Goal: Transaction & Acquisition: Purchase product/service

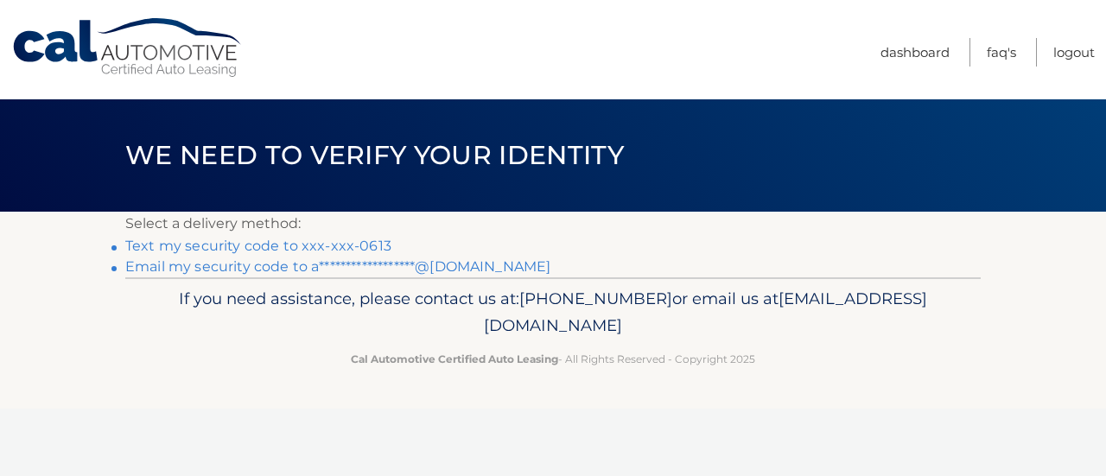
click at [146, 251] on link "Text my security code to xxx-xxx-0613" at bounding box center [258, 246] width 266 height 16
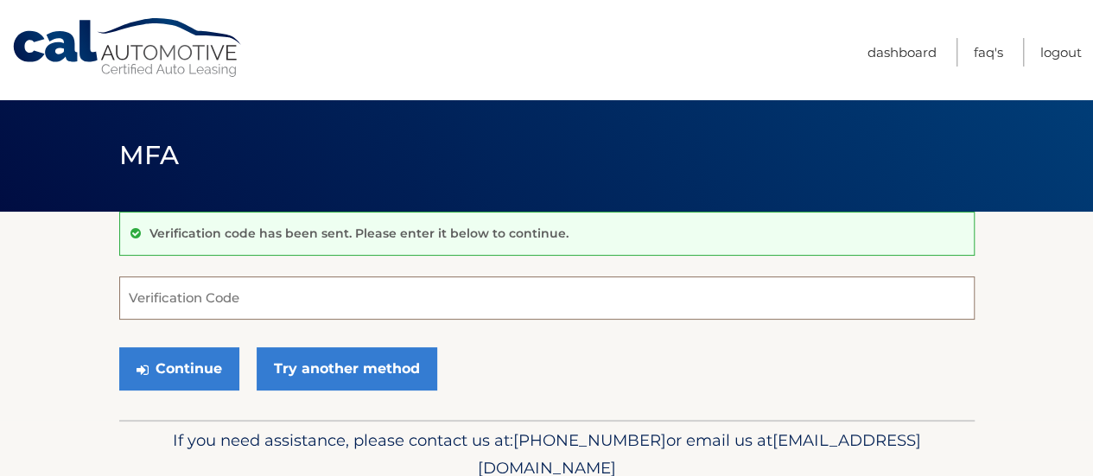
click at [237, 301] on input "Verification Code" at bounding box center [546, 297] width 855 height 43
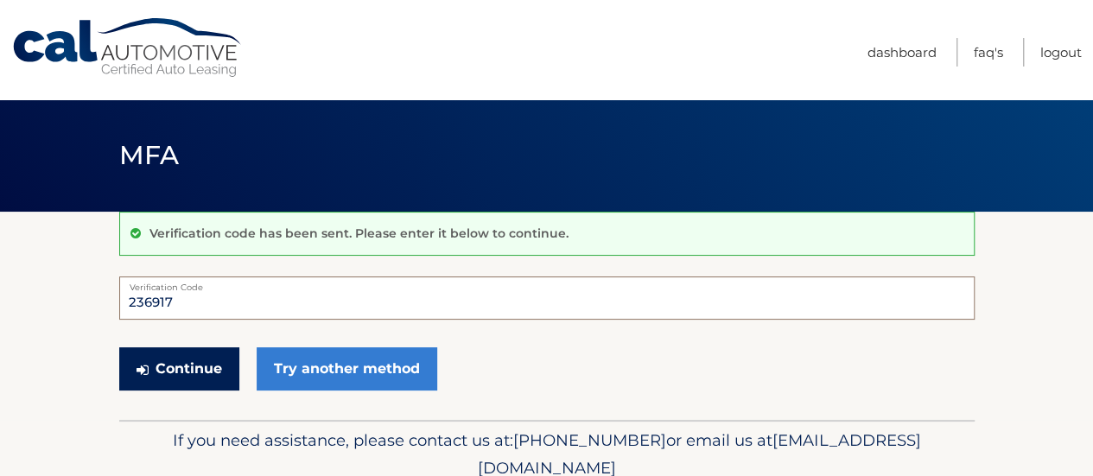
type input "236917"
click at [212, 388] on button "Continue" at bounding box center [179, 368] width 120 height 43
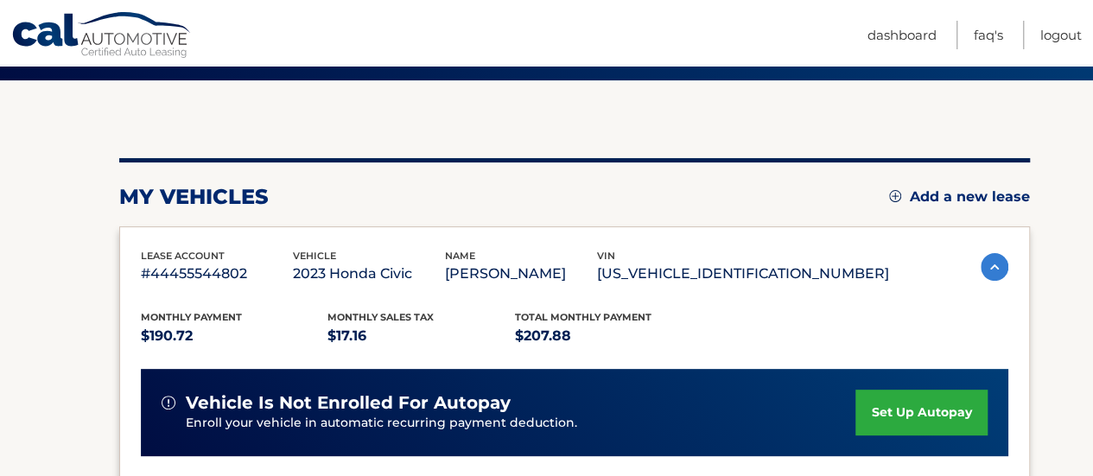
scroll to position [518, 0]
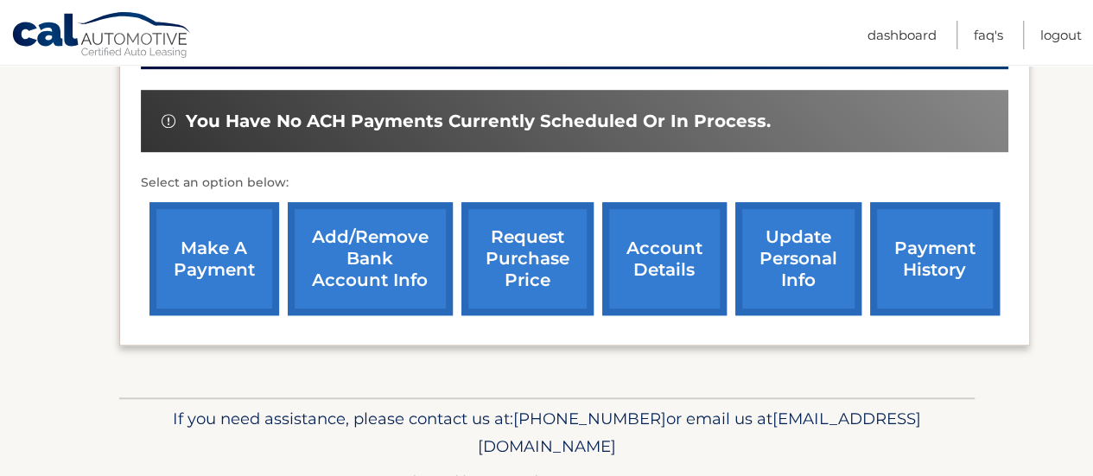
click at [206, 267] on link "make a payment" at bounding box center [214, 258] width 130 height 113
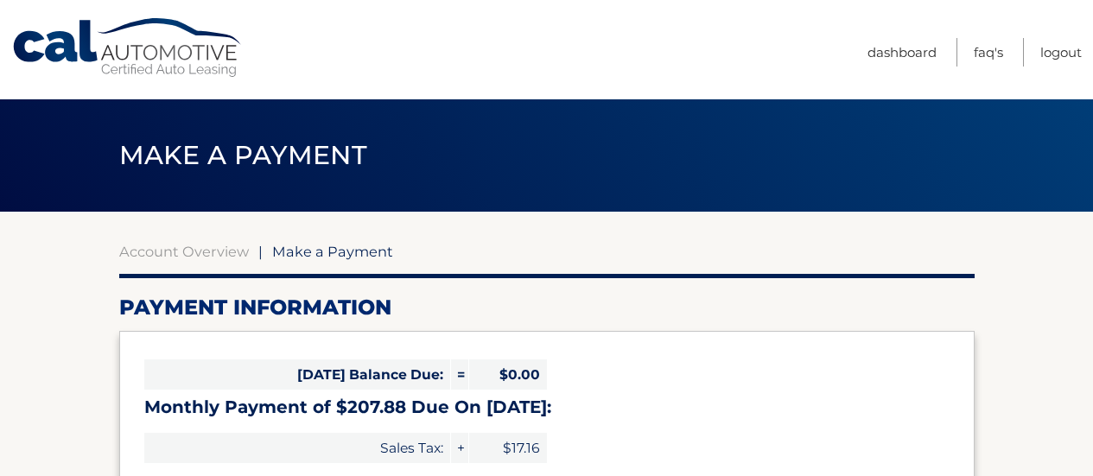
select select "ZWE1Y2U5ZDItMGNhMC00OWI1LWEyYTYtMzEyYWIzODM2NDBj"
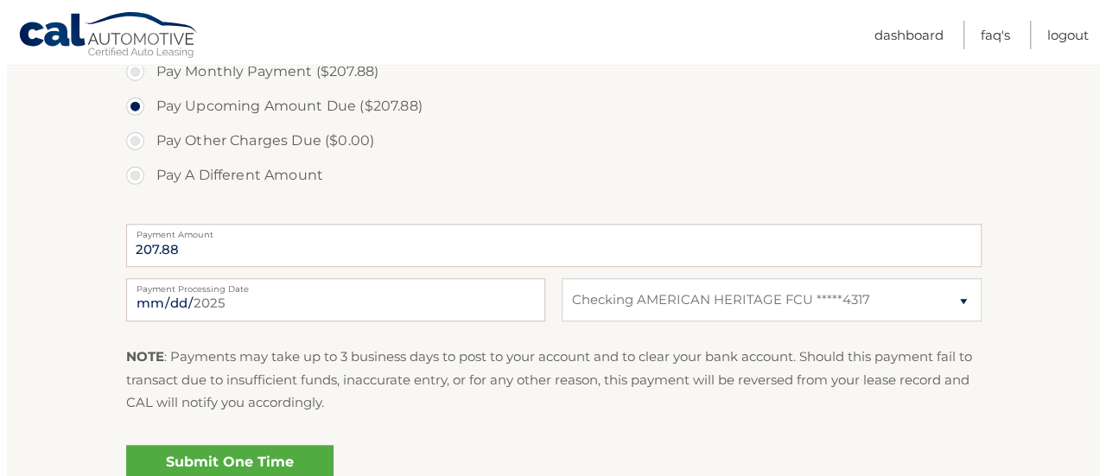
scroll to position [605, 0]
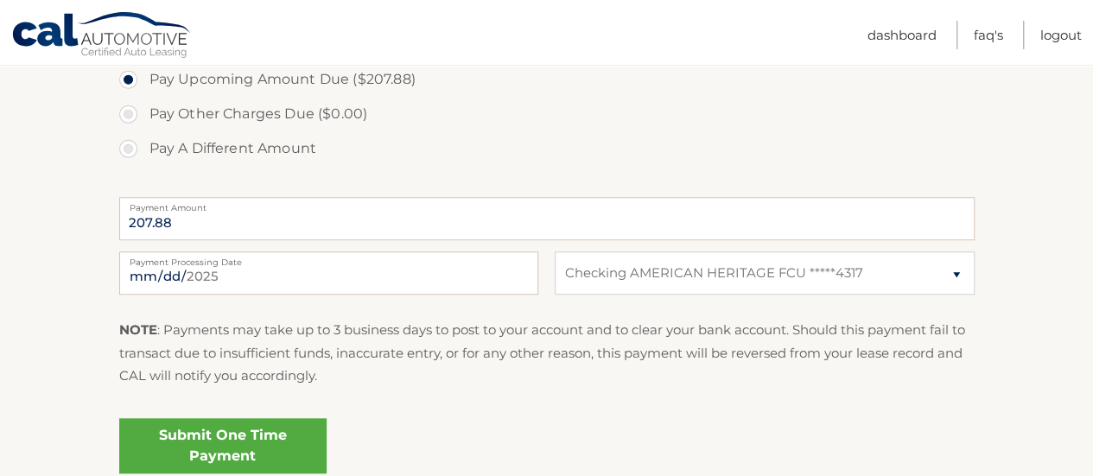
click at [216, 444] on link "Submit One Time Payment" at bounding box center [222, 445] width 207 height 55
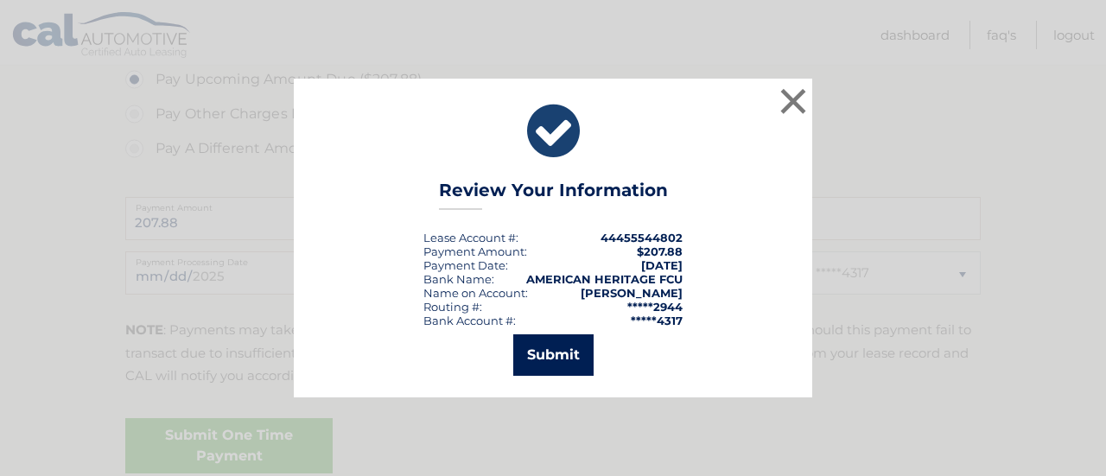
click at [536, 347] on button "Submit" at bounding box center [553, 354] width 80 height 41
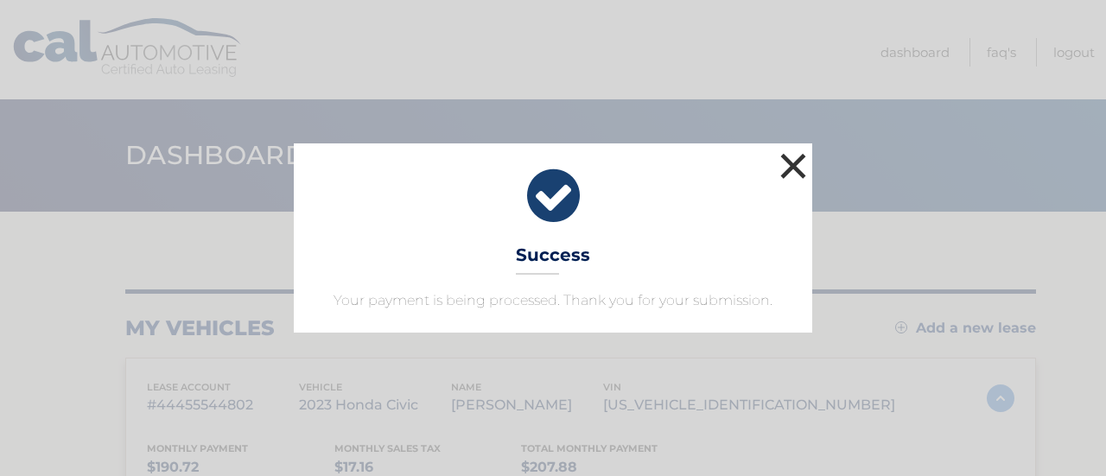
drag, startPoint x: 783, startPoint y: 160, endPoint x: 598, endPoint y: 143, distance: 185.7
click at [790, 161] on button "×" at bounding box center [793, 166] width 35 height 35
